Goal: Entertainment & Leisure: Consume media (video, audio)

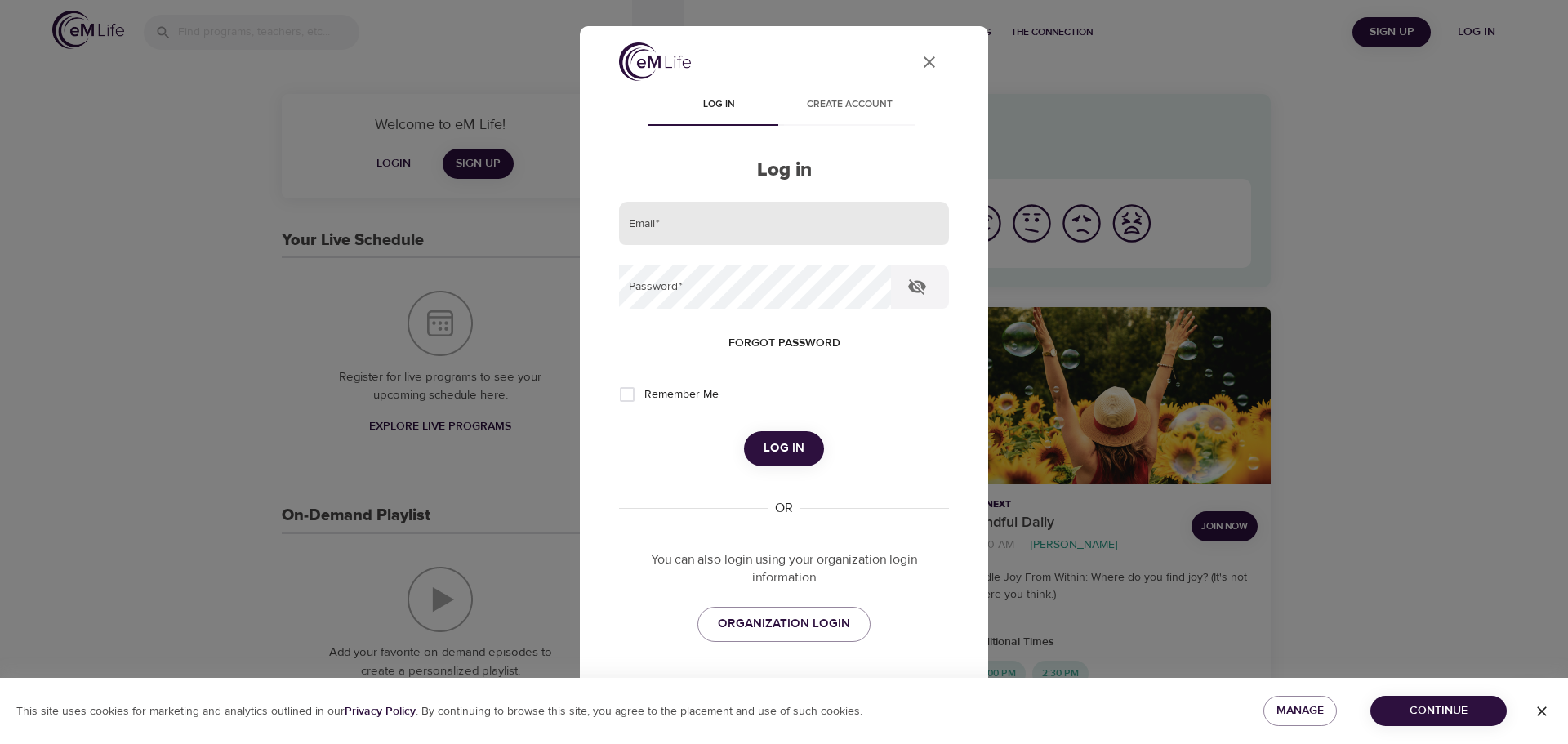
click at [749, 222] on input "email" at bounding box center [783, 223] width 330 height 44
type input "h"
type input "Heather.Contreras@CNOinc.com"
click at [744, 431] on button "Log in" at bounding box center [784, 448] width 80 height 34
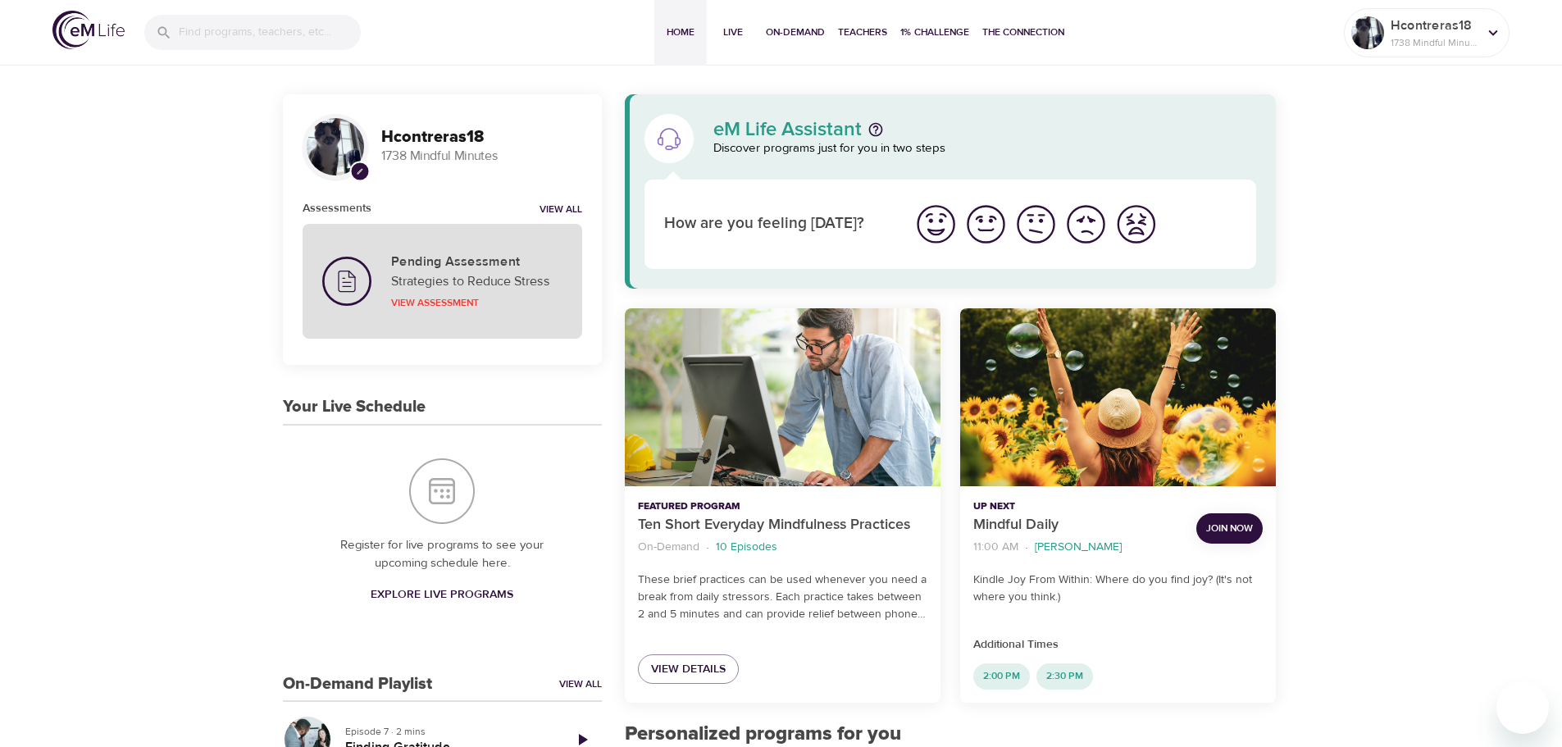
click at [460, 240] on div "Pending Assessment Strategies to Reduce Stress View Assessment" at bounding box center [442, 281] width 260 height 95
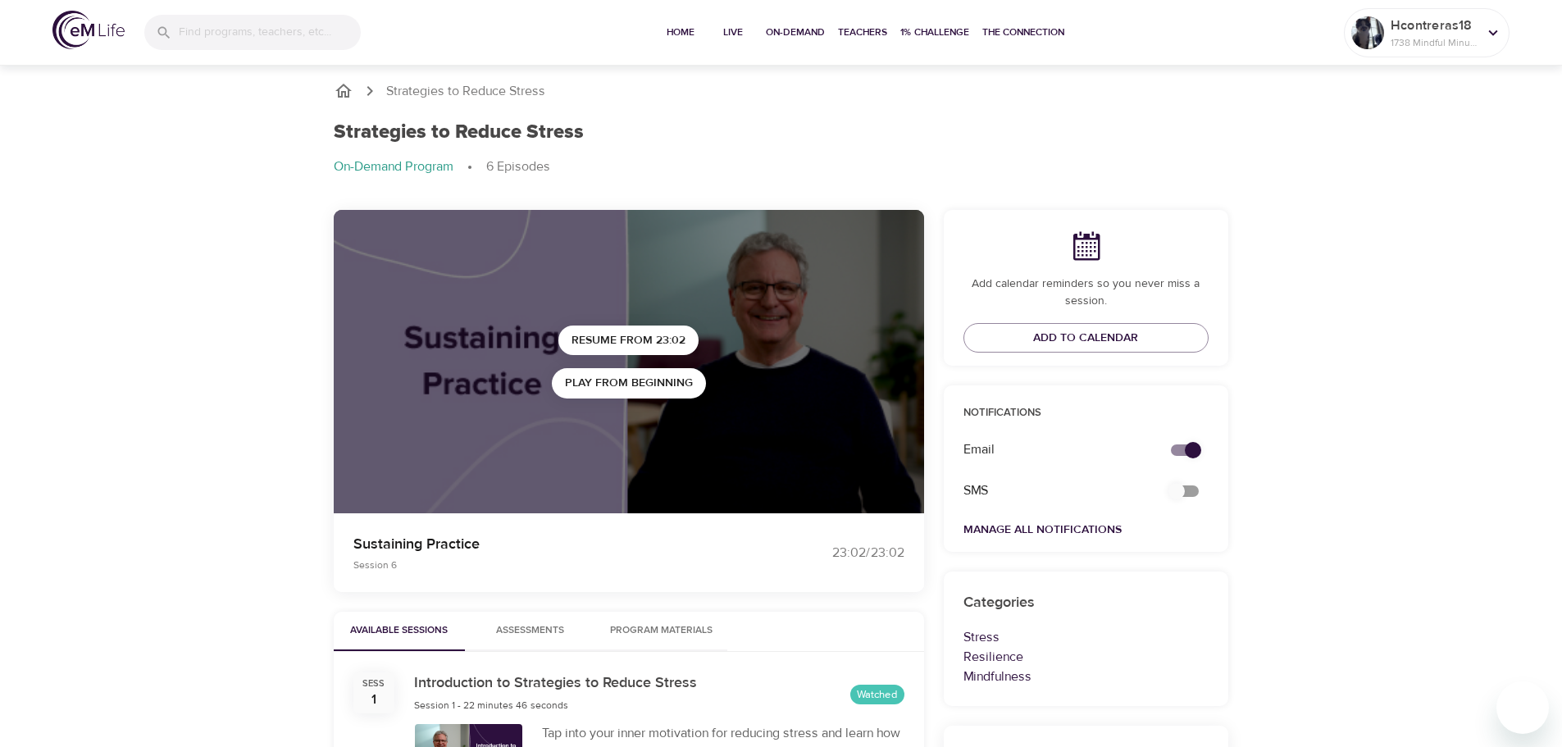
click at [346, 89] on icon "breadcrumb" at bounding box center [344, 91] width 20 height 20
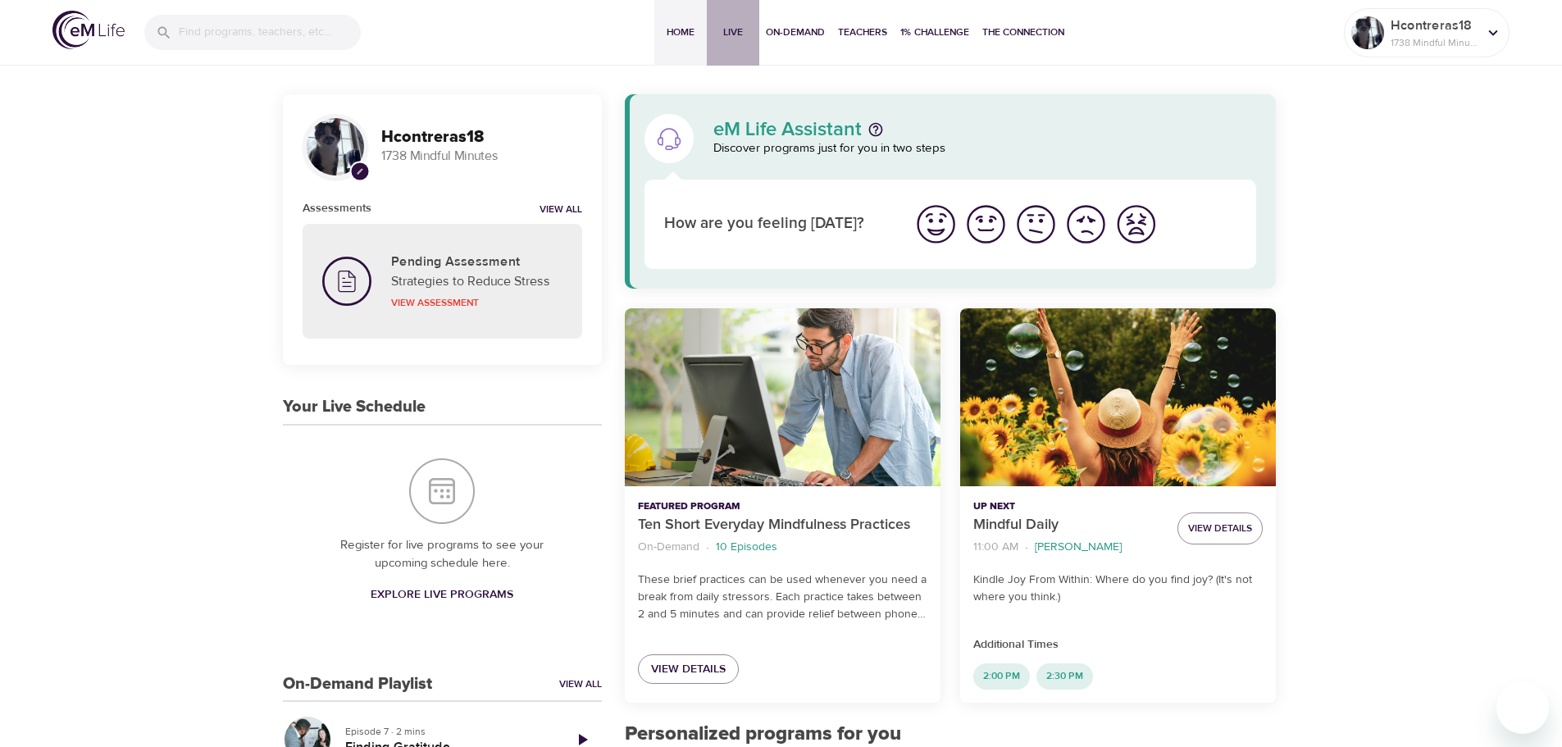
click at [739, 33] on span "Live" at bounding box center [732, 32] width 39 height 17
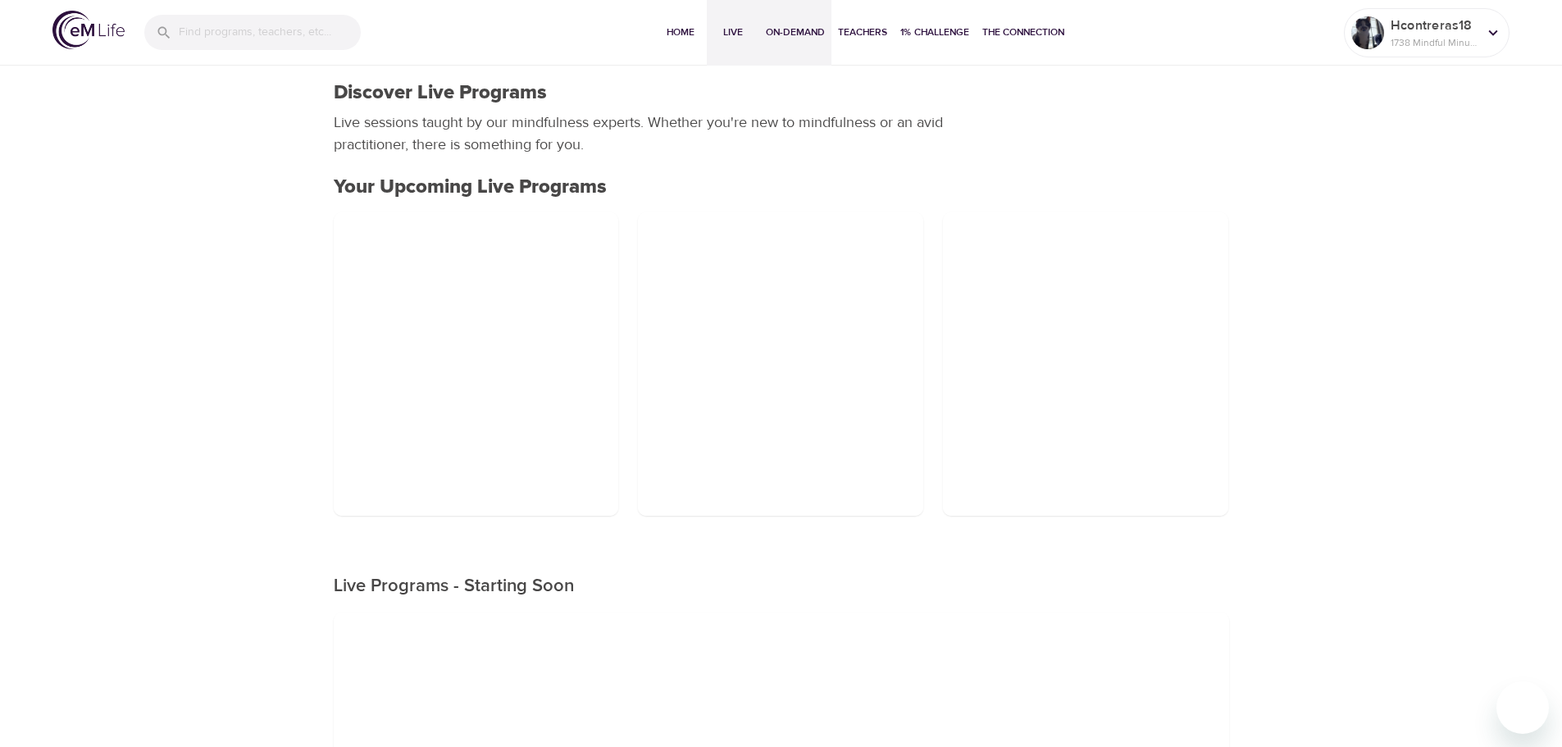
click at [805, 34] on span "On-Demand" at bounding box center [795, 32] width 59 height 17
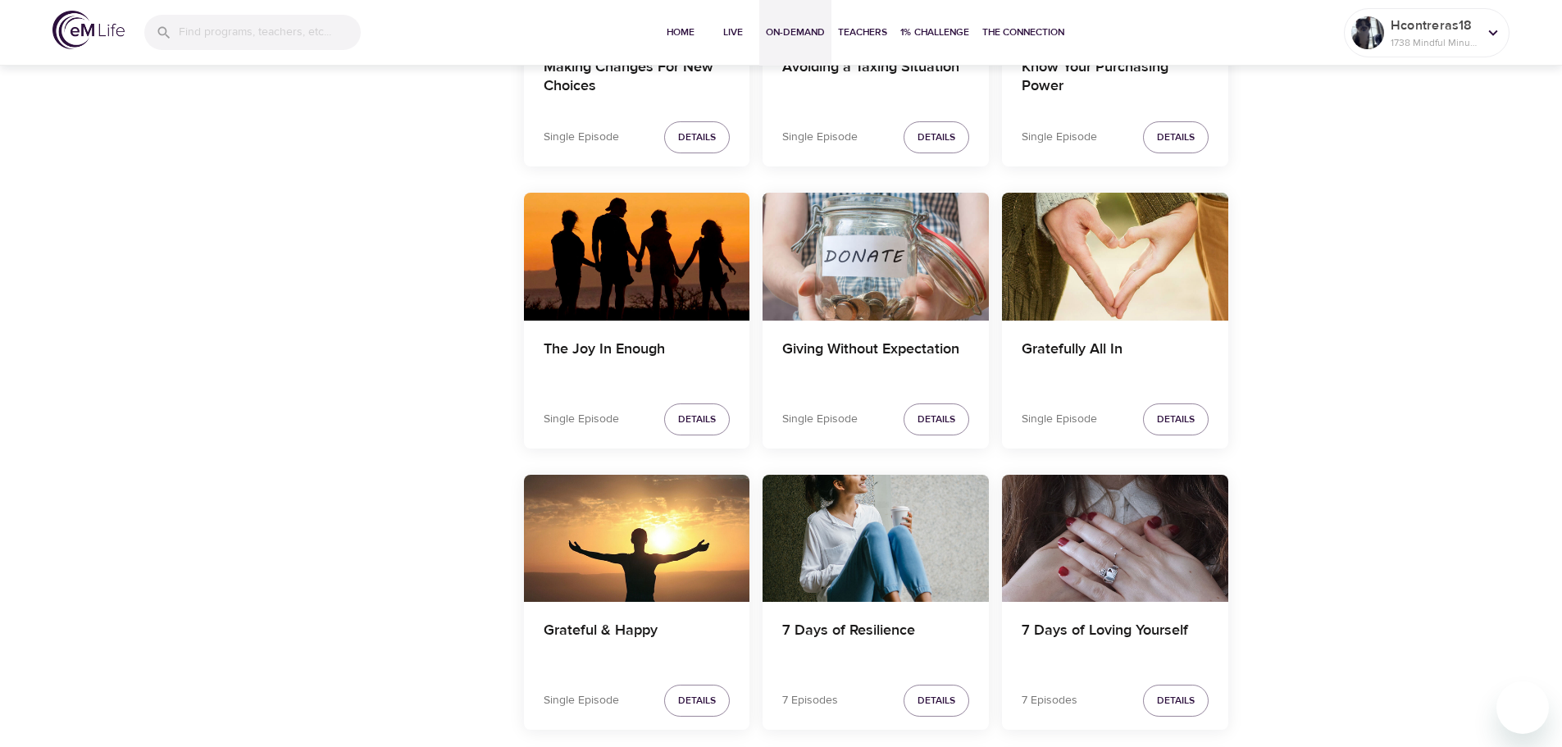
scroll to position [2213, 0]
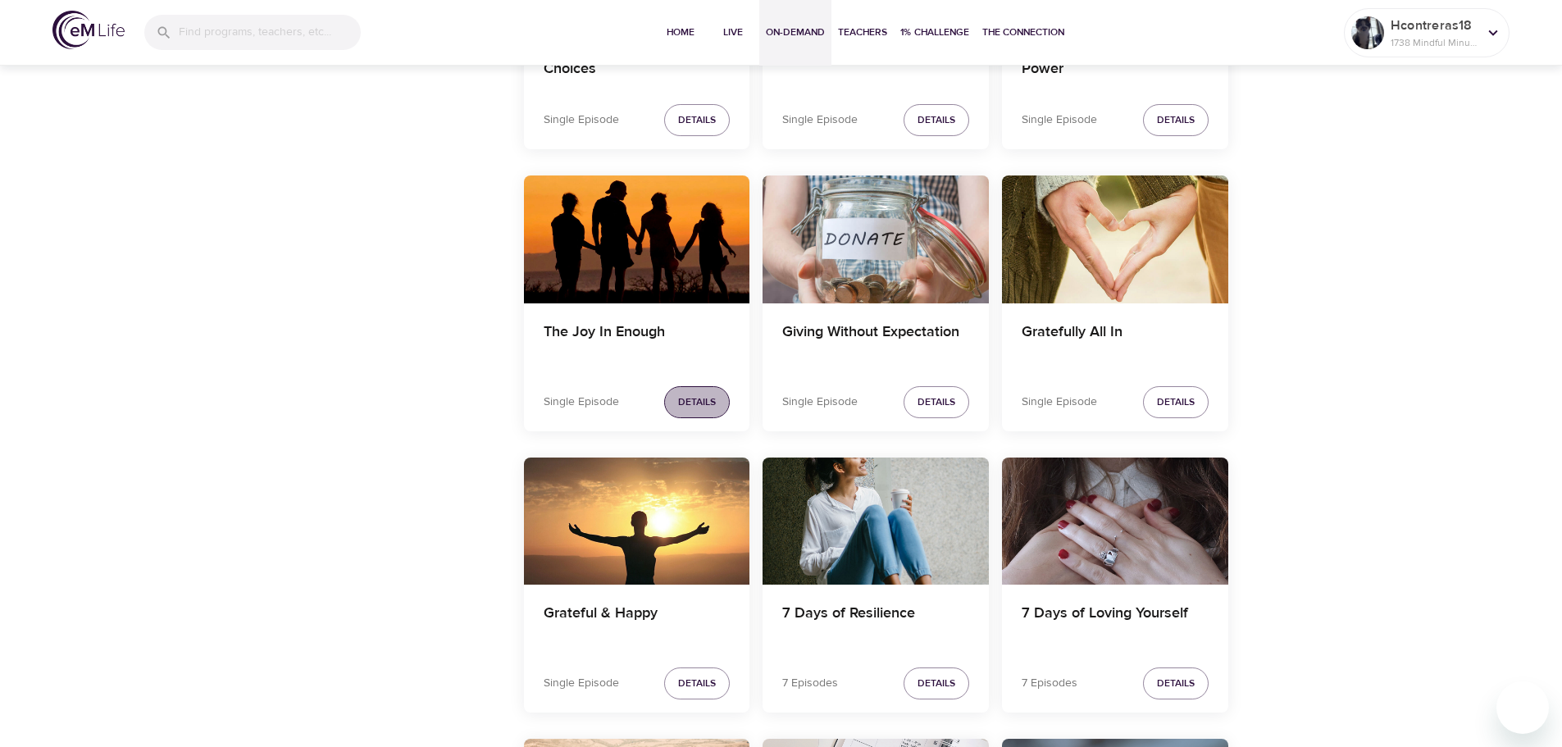
click at [719, 402] on button "Details" at bounding box center [697, 402] width 66 height 32
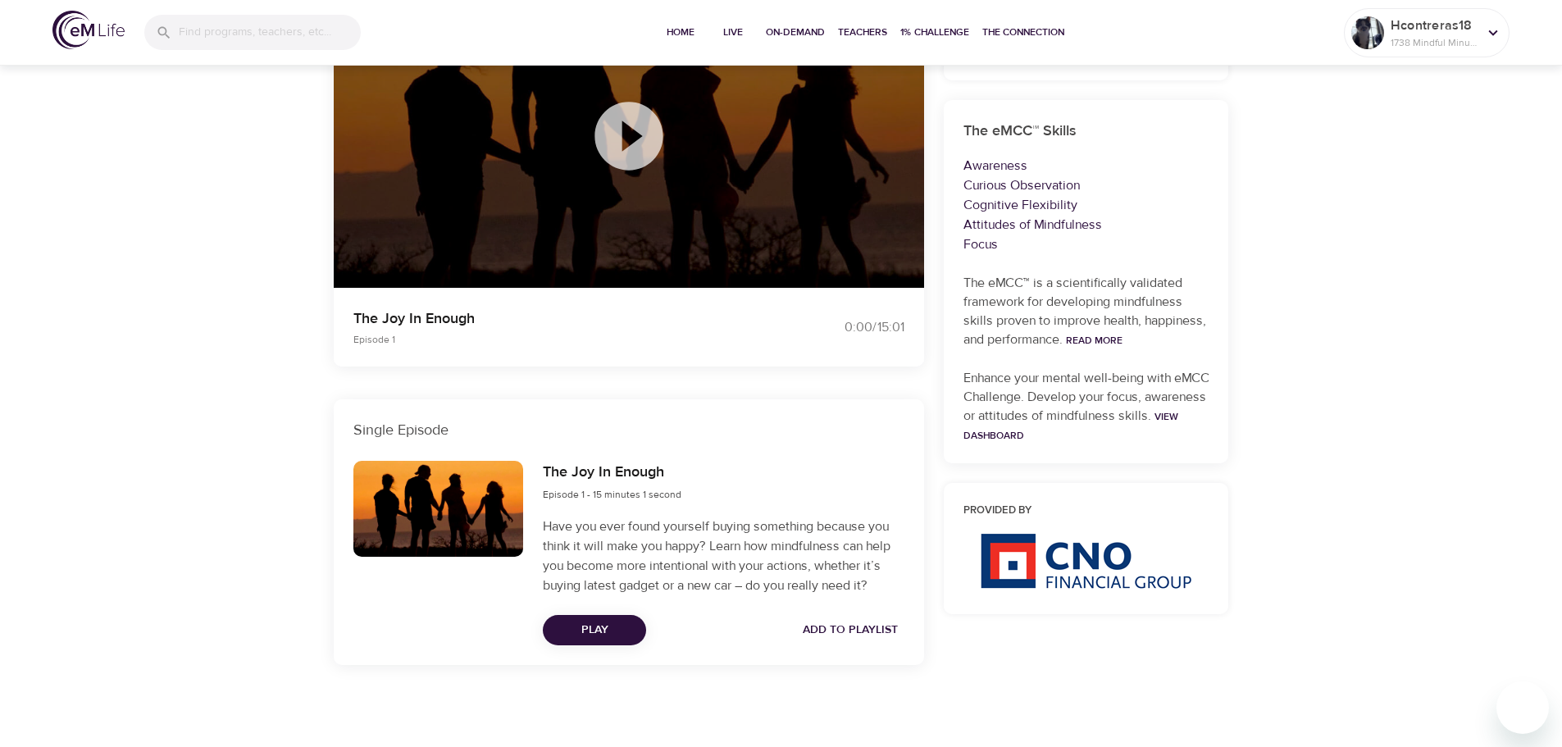
scroll to position [389, 0]
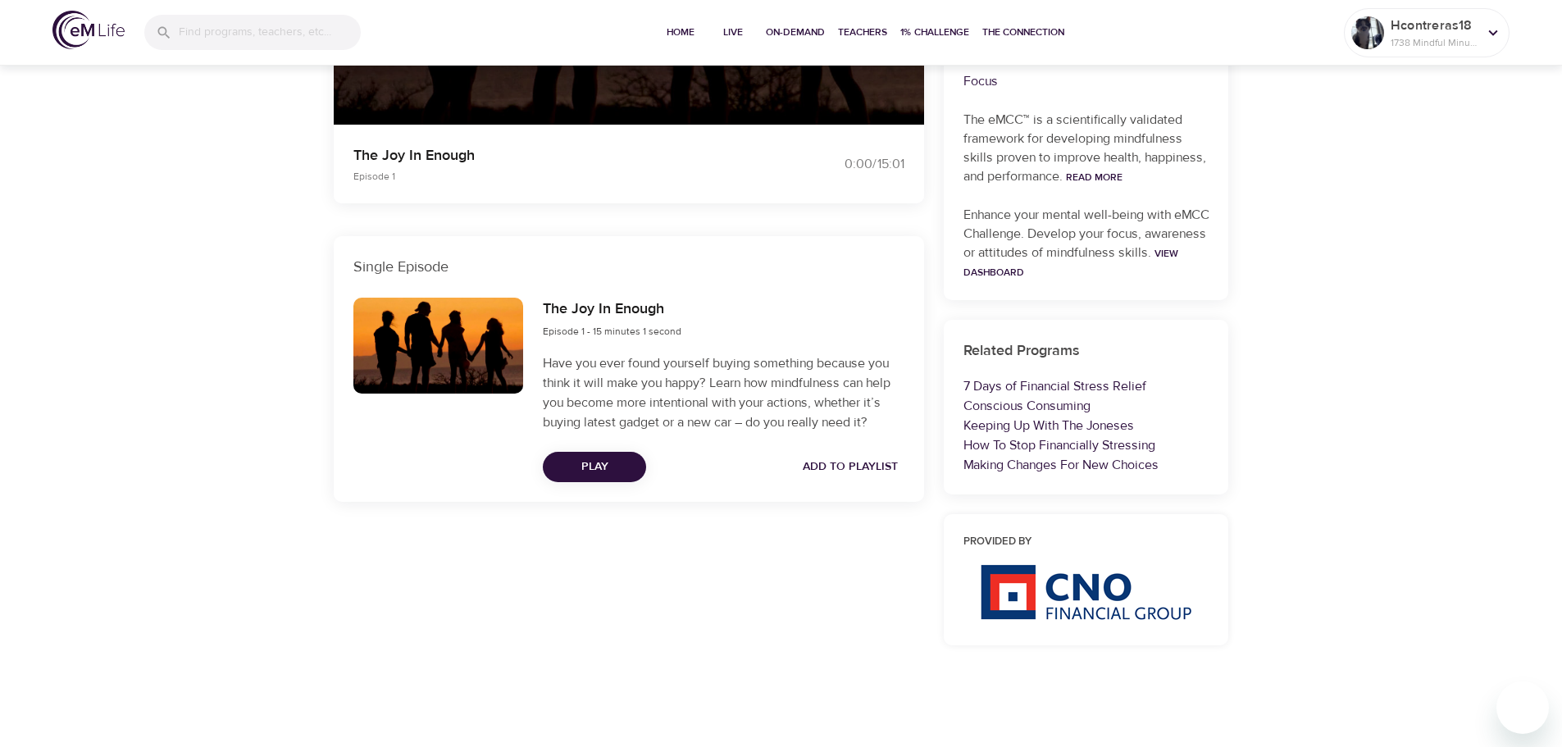
click at [641, 472] on button "Play" at bounding box center [594, 467] width 103 height 30
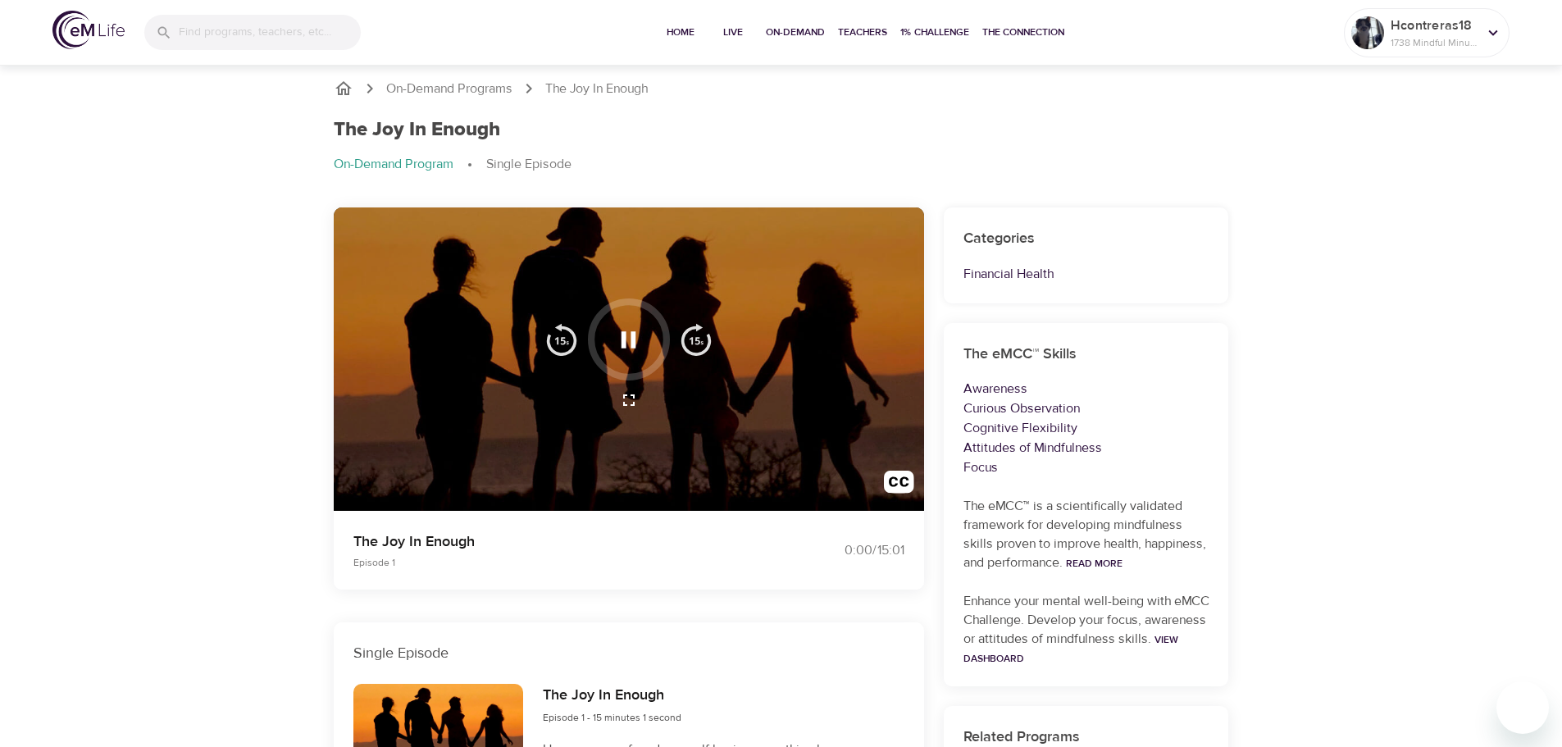
scroll to position [0, 0]
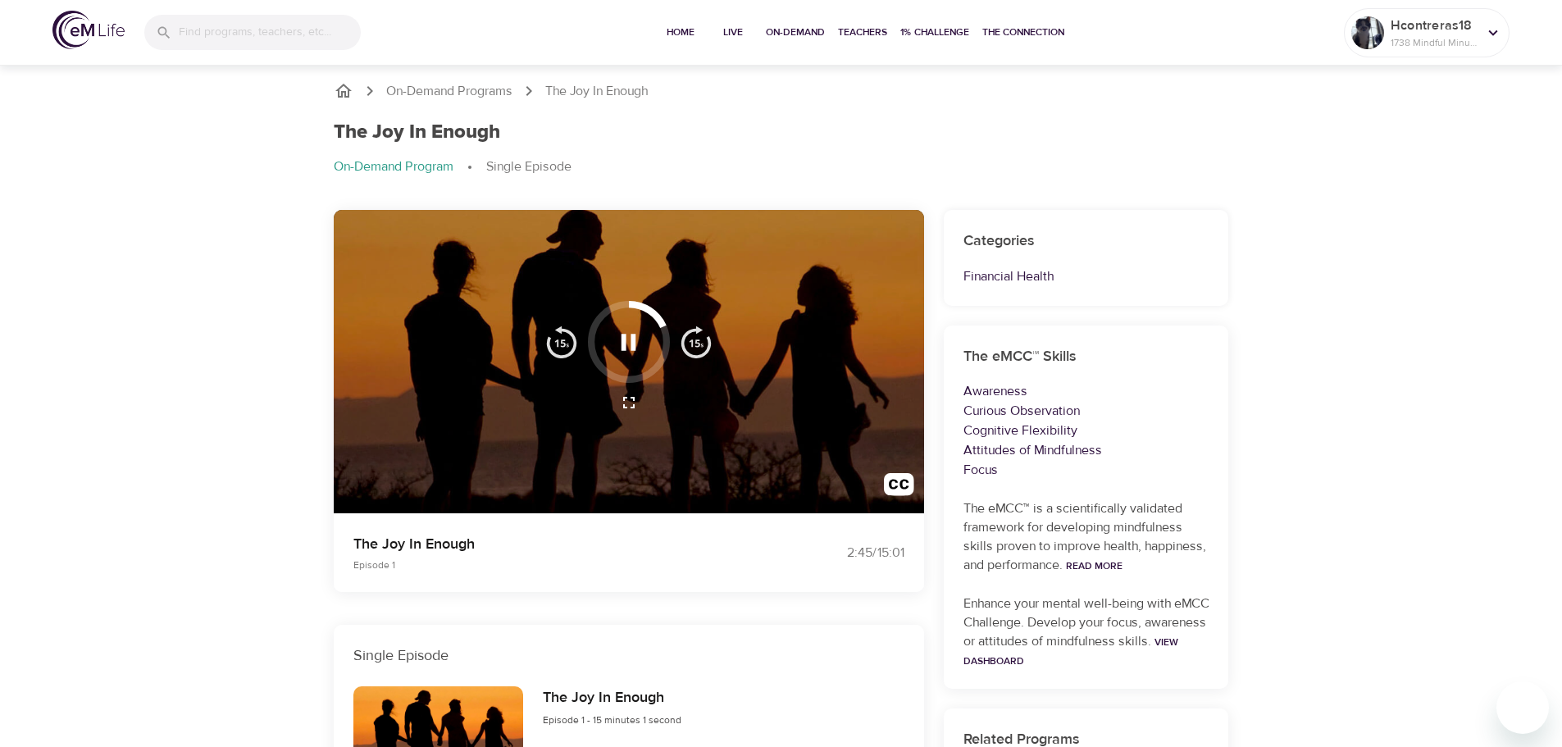
click at [1279, 164] on div "On-Demand Programs The Joy In Enough The Joy In Enough On-Demand Program Single…" at bounding box center [781, 598] width 1562 height 1074
click at [351, 93] on icon "breadcrumb" at bounding box center [344, 91] width 20 height 20
